Goal: Information Seeking & Learning: Learn about a topic

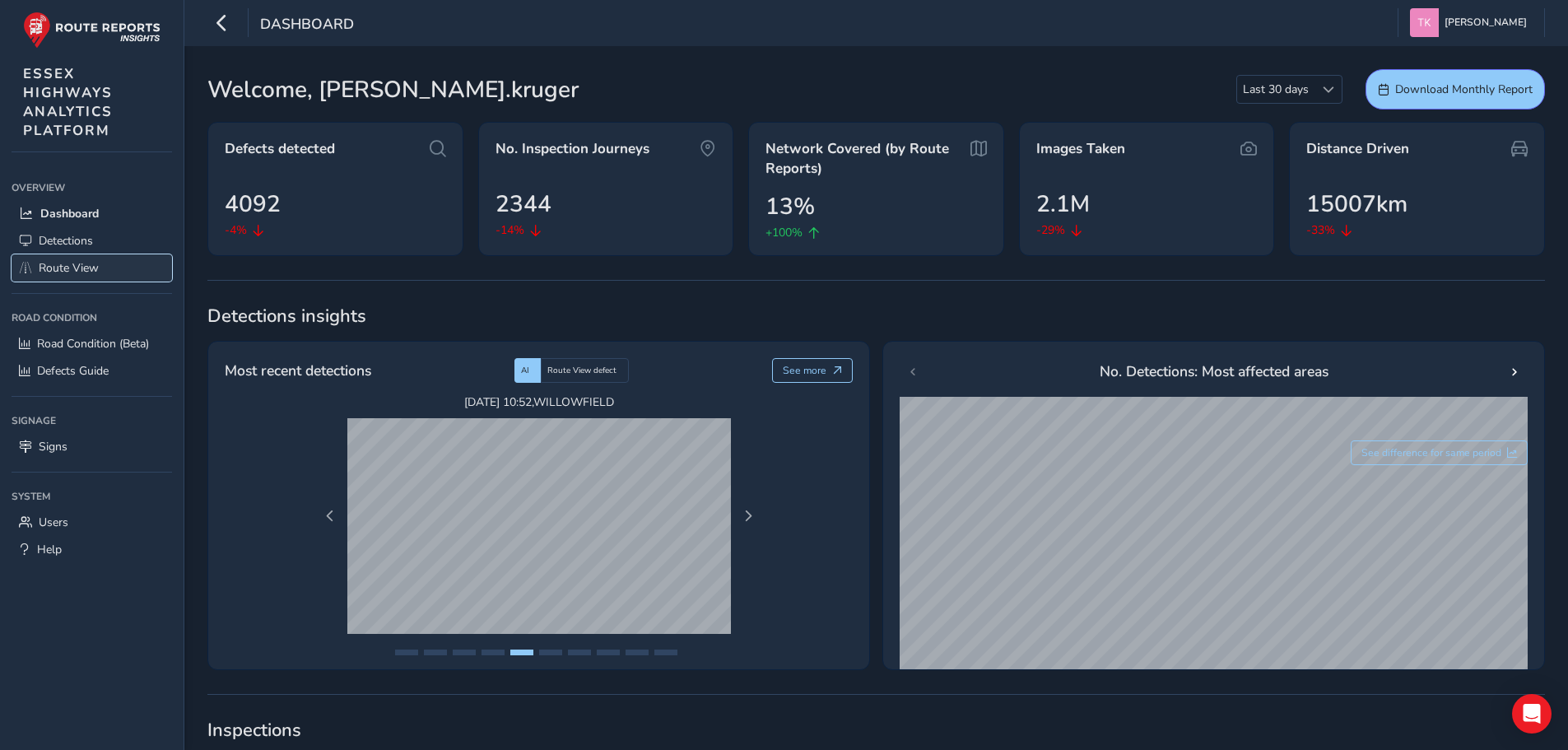
click at [71, 272] on span "Route View" at bounding box center [69, 268] width 60 height 16
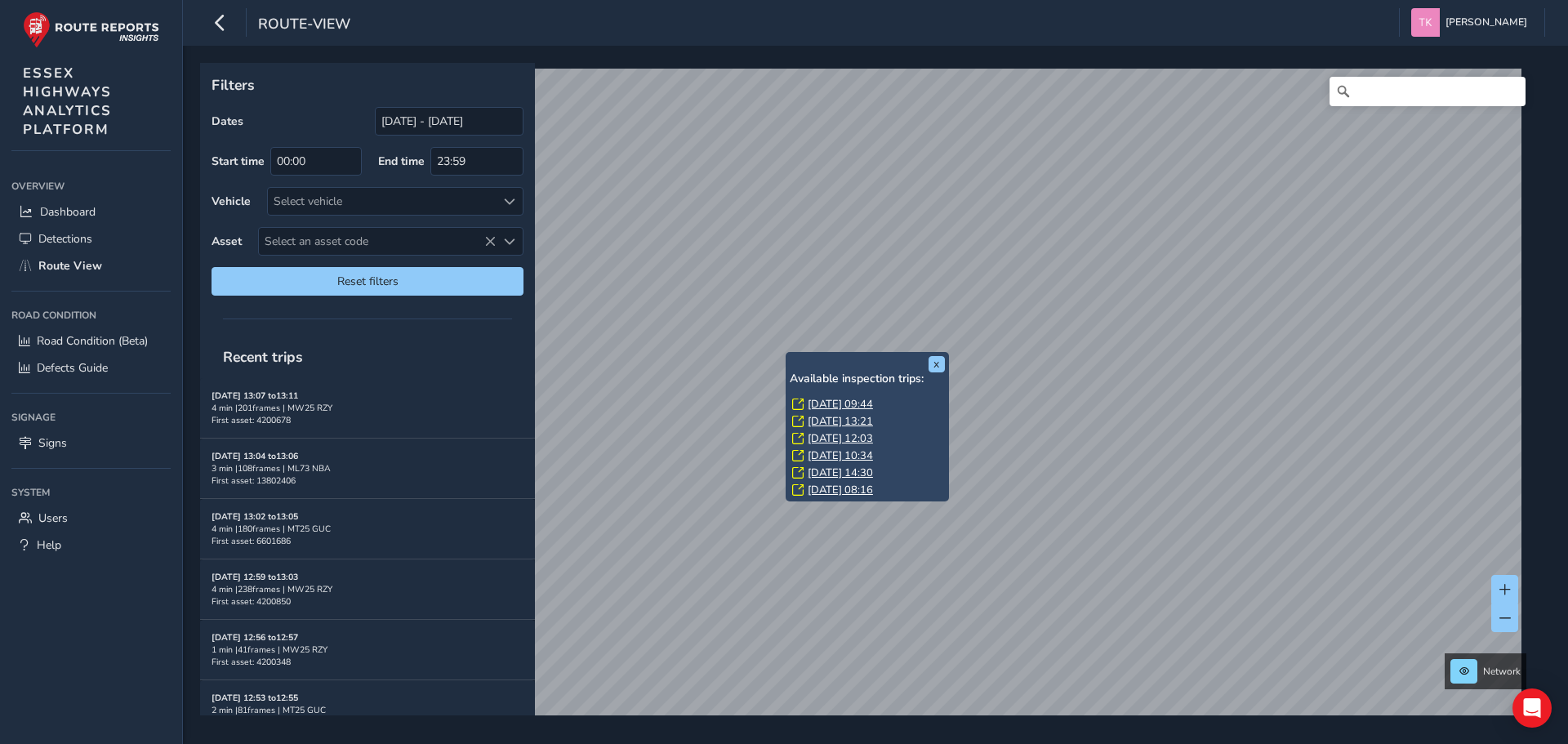
click at [786, 357] on div "x Available inspection trips: [GEOGRAPHIC_DATA][DATE] 09:44 [DATE] 13:21 [DATE]…" at bounding box center [867, 427] width 164 height 151
click at [840, 405] on link "[DATE] 09:44" at bounding box center [840, 404] width 66 height 15
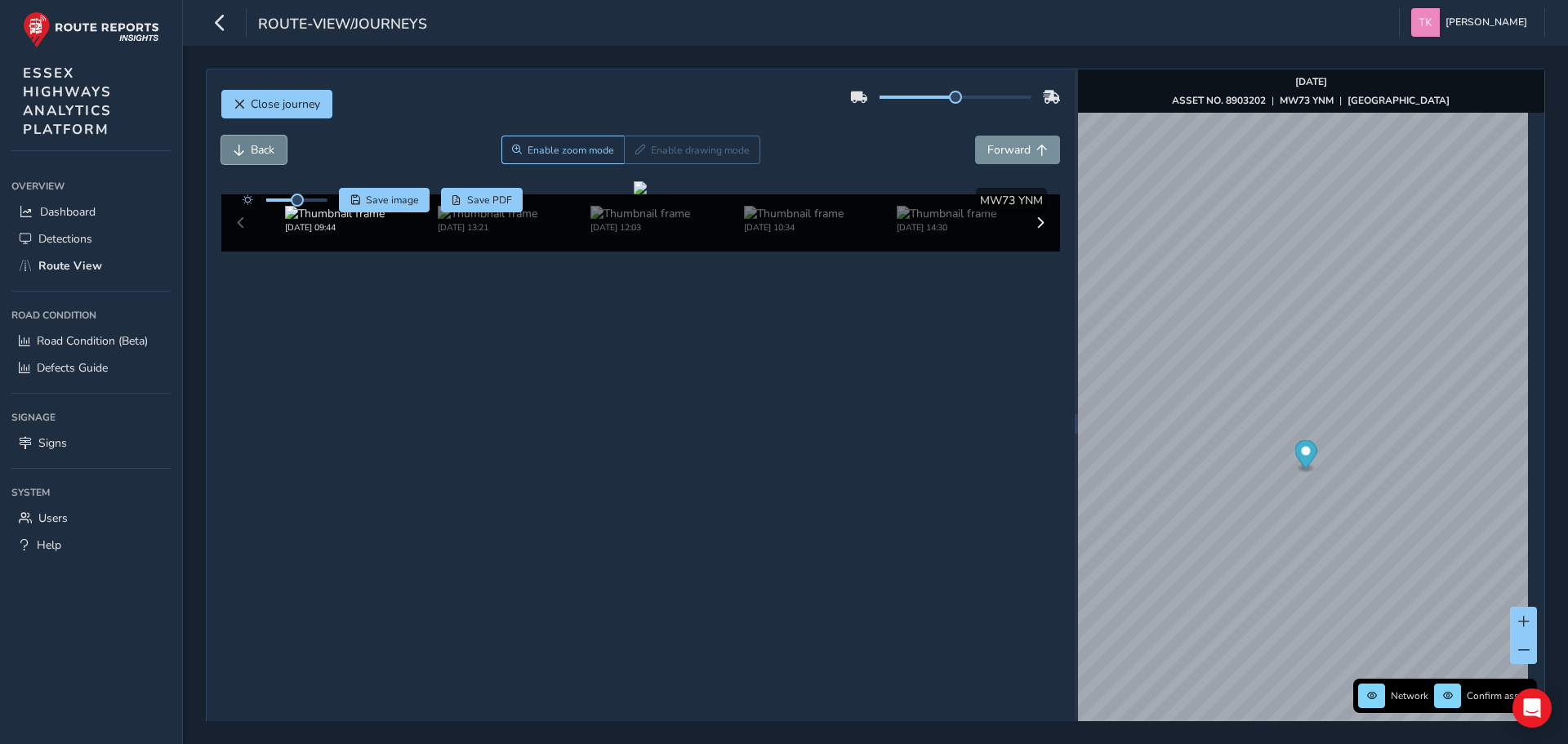
click at [247, 145] on button "Back" at bounding box center [254, 150] width 66 height 29
click at [249, 151] on button "Back" at bounding box center [254, 150] width 66 height 29
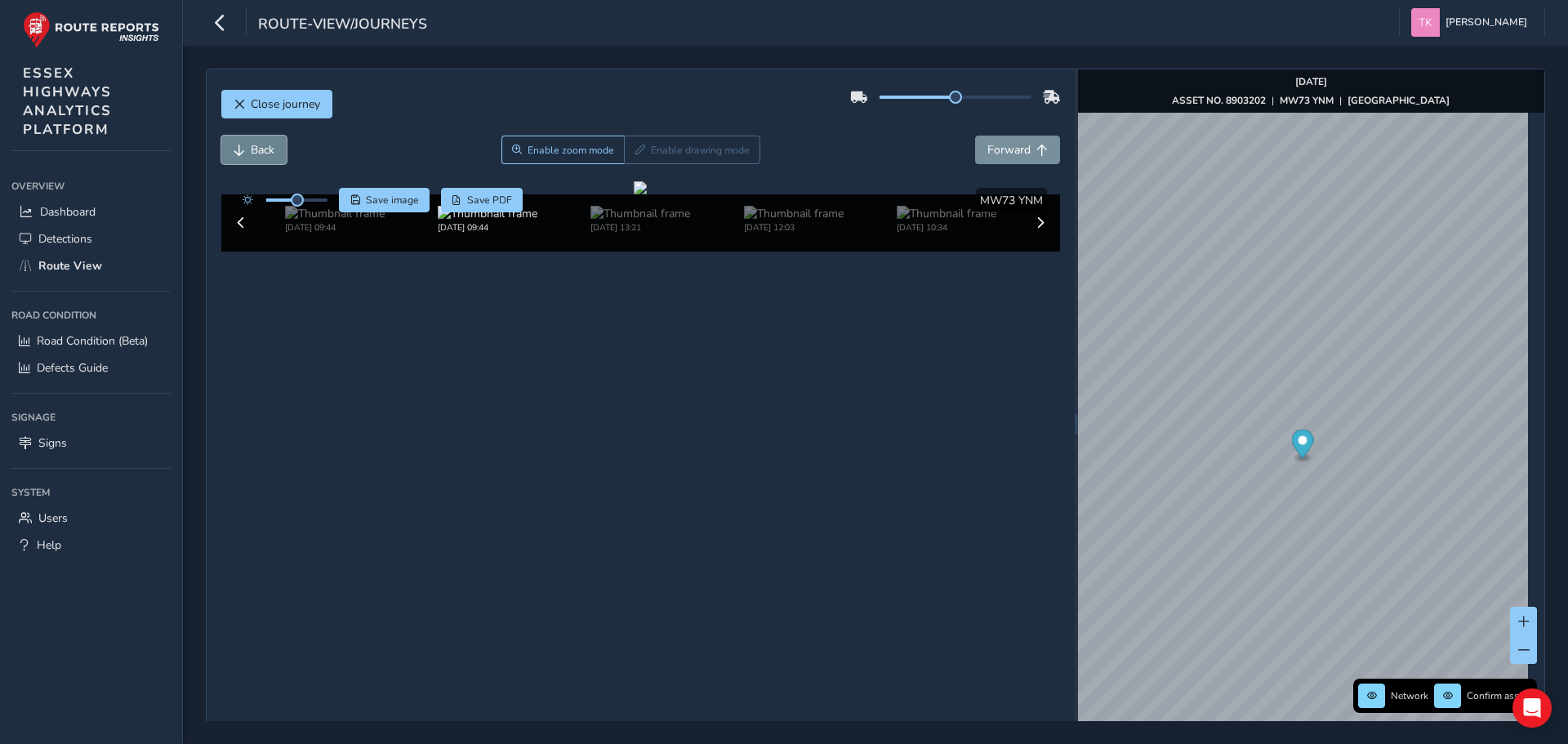
click at [249, 151] on button "Back" at bounding box center [254, 150] width 66 height 29
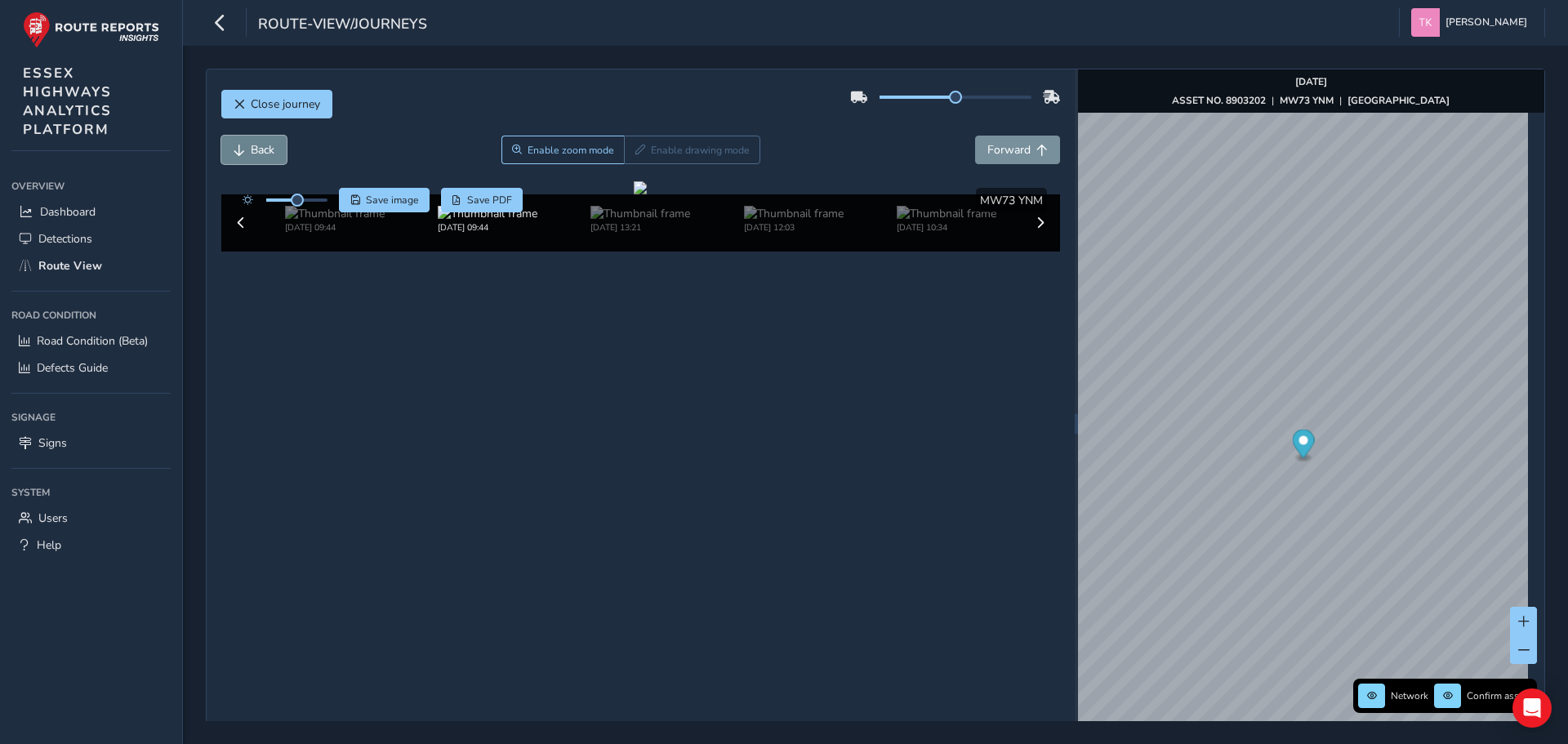
click at [249, 151] on button "Back" at bounding box center [254, 150] width 66 height 29
click at [1006, 152] on span "Forward" at bounding box center [1008, 150] width 43 height 16
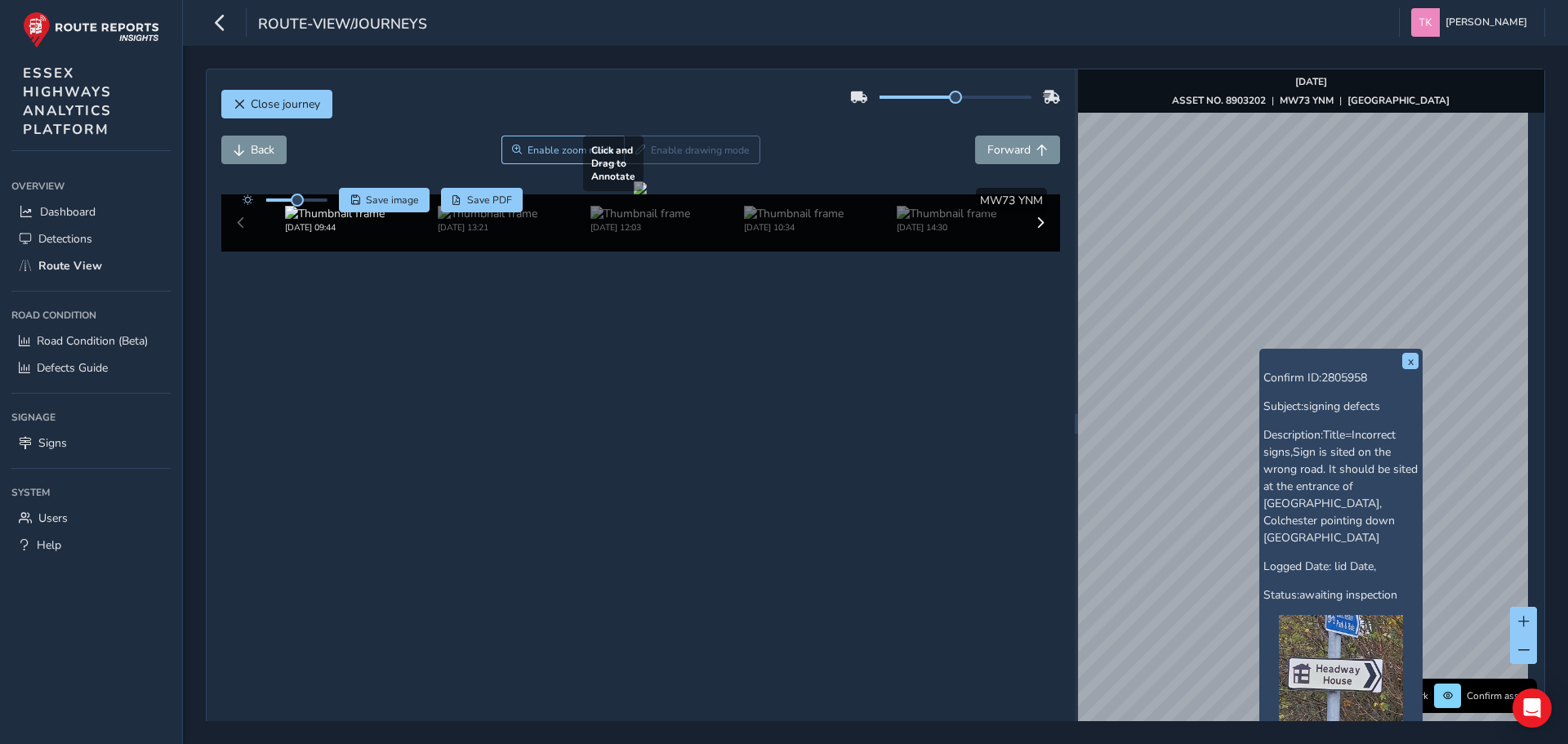
drag, startPoint x: 621, startPoint y: 392, endPoint x: 858, endPoint y: 453, distance: 244.7
click at [647, 194] on div at bounding box center [640, 187] width 13 height 13
click at [256, 156] on span "Back" at bounding box center [262, 150] width 24 height 16
click at [258, 152] on span "Back" at bounding box center [262, 150] width 24 height 16
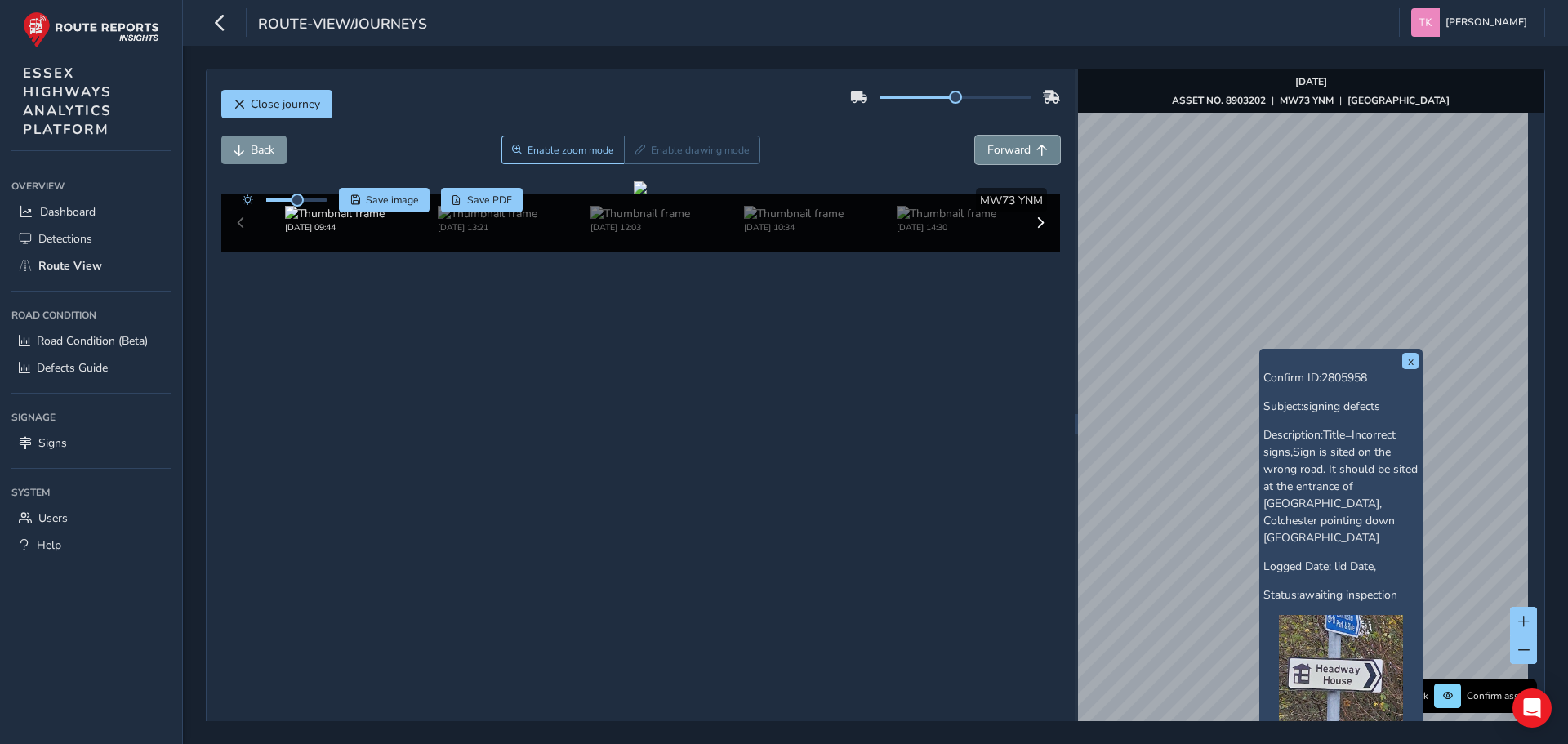
click at [1000, 152] on span "Forward" at bounding box center [1008, 150] width 43 height 16
click at [1006, 158] on button "Forward" at bounding box center [1017, 150] width 85 height 29
click at [996, 155] on span "Forward" at bounding box center [1008, 150] width 43 height 16
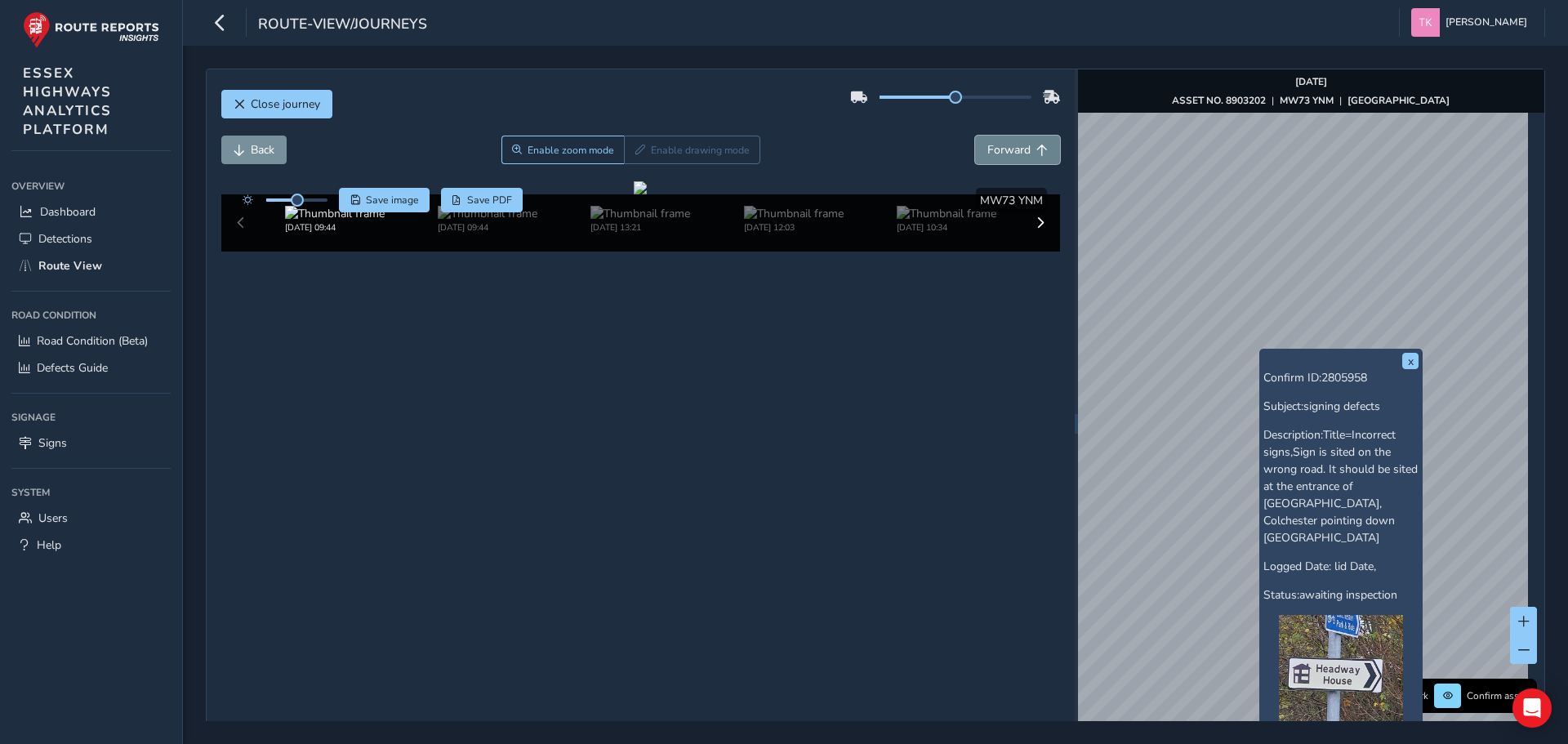
click at [1006, 151] on span "Forward" at bounding box center [1008, 150] width 43 height 16
click at [252, 151] on span "Back" at bounding box center [262, 150] width 24 height 16
click at [253, 152] on span "Back" at bounding box center [262, 150] width 24 height 16
click at [997, 151] on span "Forward" at bounding box center [1008, 150] width 43 height 16
